Goal: Task Accomplishment & Management: Use online tool/utility

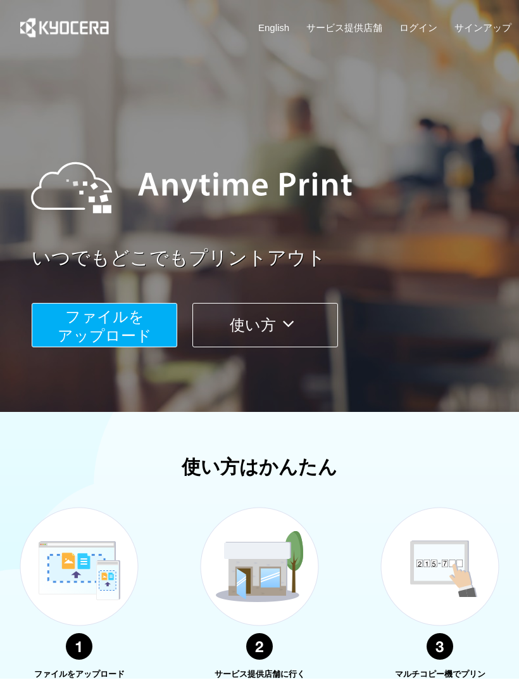
click at [118, 331] on span "ファイルを ​​アップロード" at bounding box center [105, 326] width 94 height 36
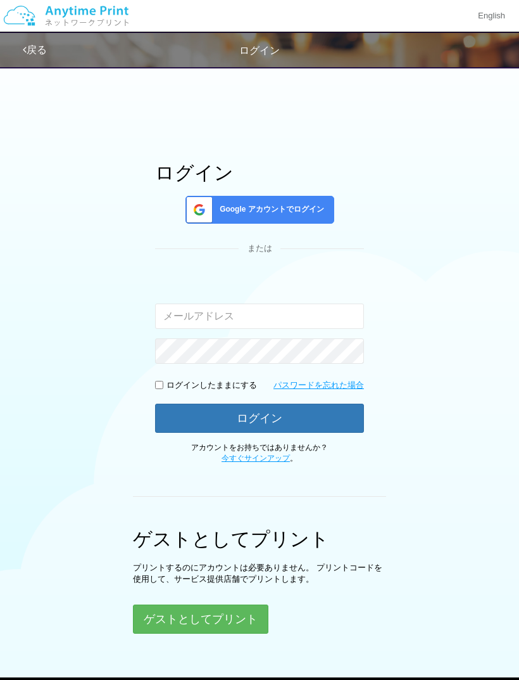
click at [308, 307] on input "email" at bounding box center [259, 315] width 209 height 25
click at [441, 309] on div "ログイン Google アカウントでログイン または 入力されたメールアドレスまたはパスワードが正しくありません。 ログインしたままにする パスワードを忘れた…" at bounding box center [259, 371] width 467 height 523
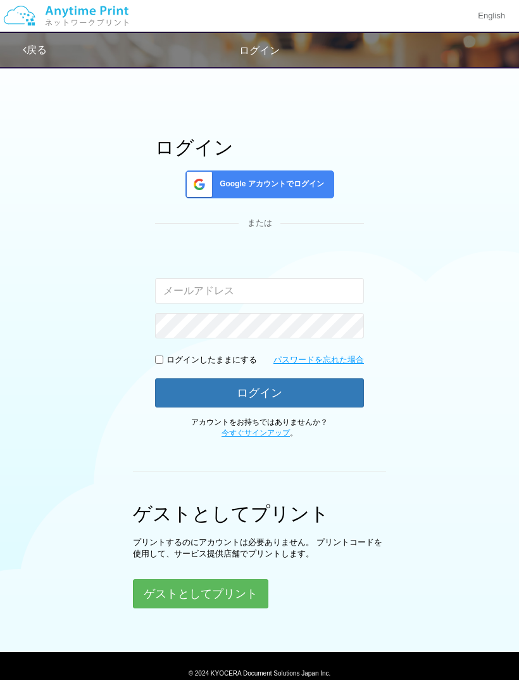
scroll to position [34, 0]
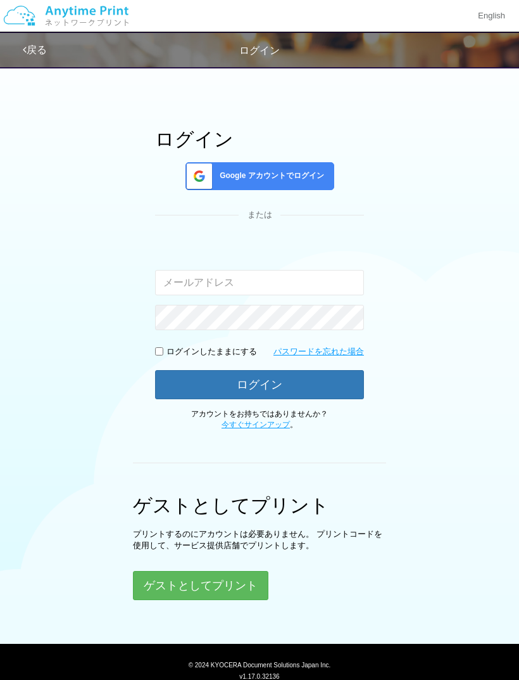
click at [250, 585] on button "ゲストとしてプリント" at bounding box center [201, 585] width 136 height 29
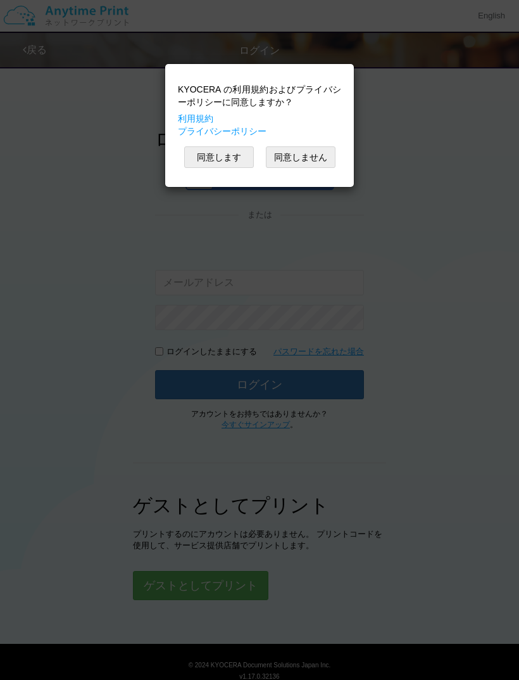
click at [232, 153] on button "同意します" at bounding box center [219, 157] width 70 height 22
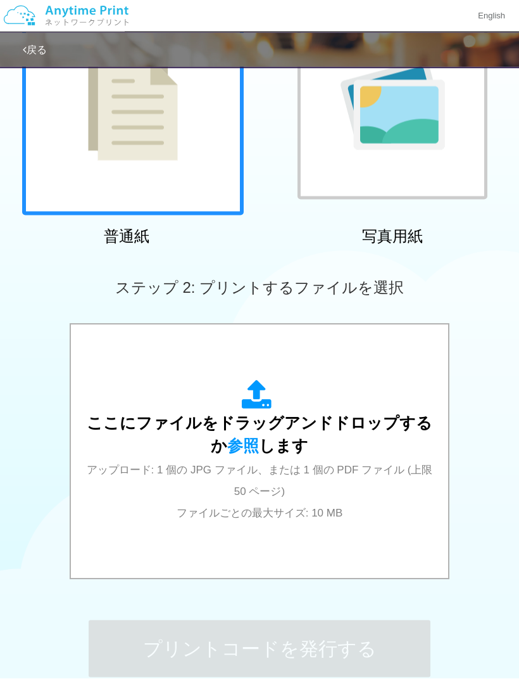
scroll to position [158, 0]
click at [243, 447] on span "参照" at bounding box center [243, 445] width 32 height 18
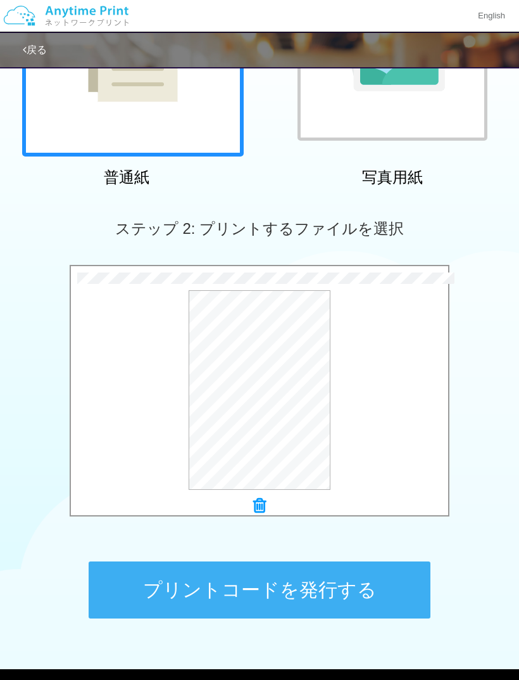
scroll to position [243, 0]
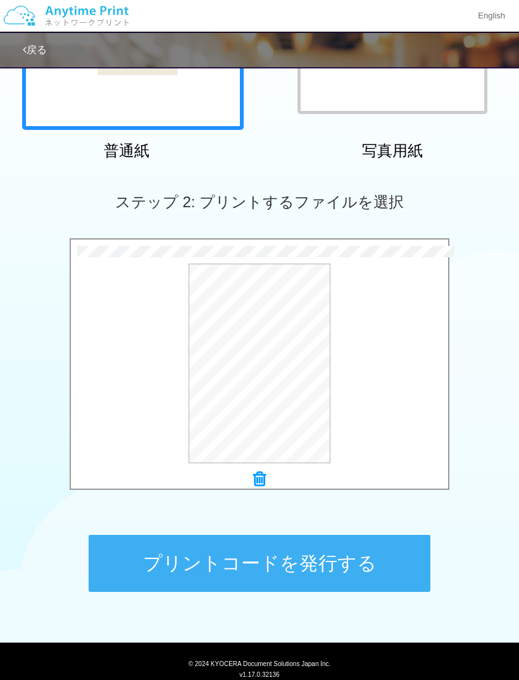
click at [308, 561] on button "プリントコードを発行する" at bounding box center [260, 563] width 342 height 57
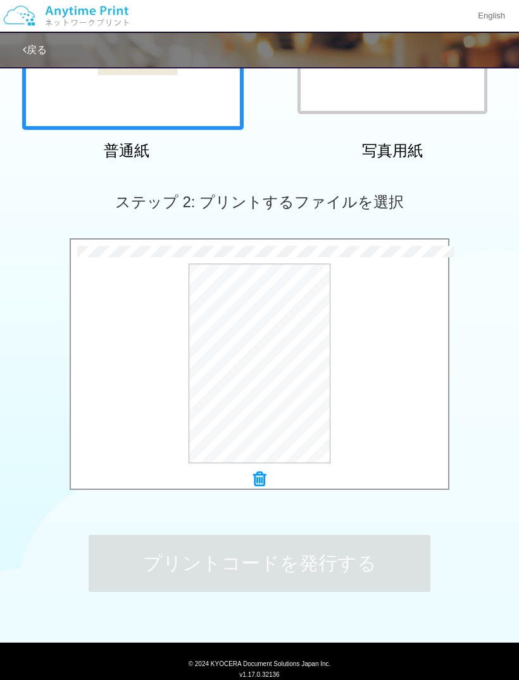
scroll to position [0, 0]
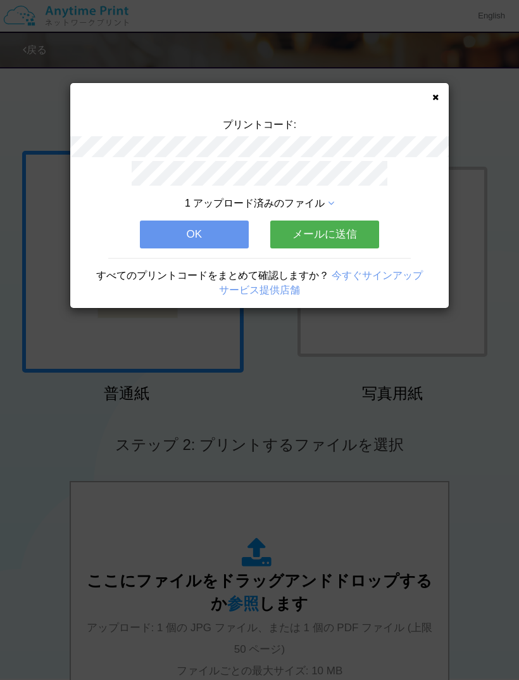
click at [345, 236] on button "メールに送信" at bounding box center [324, 234] width 109 height 28
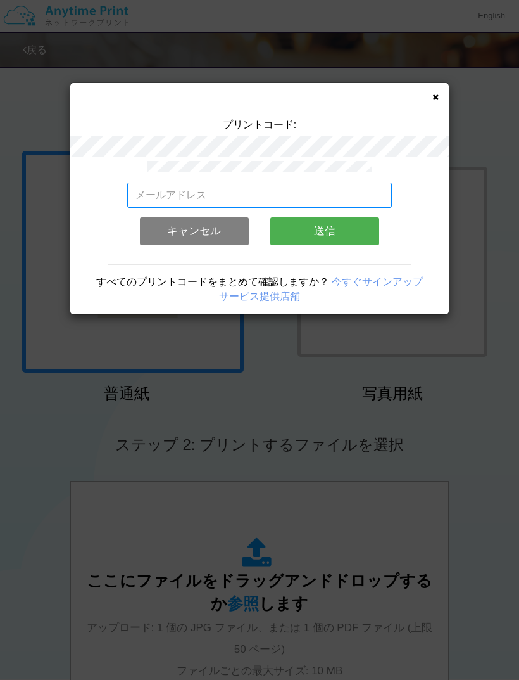
click at [322, 193] on input "email" at bounding box center [259, 194] width 265 height 25
type input "や"
type input "[EMAIL_ADDRESS][DOMAIN_NAME]"
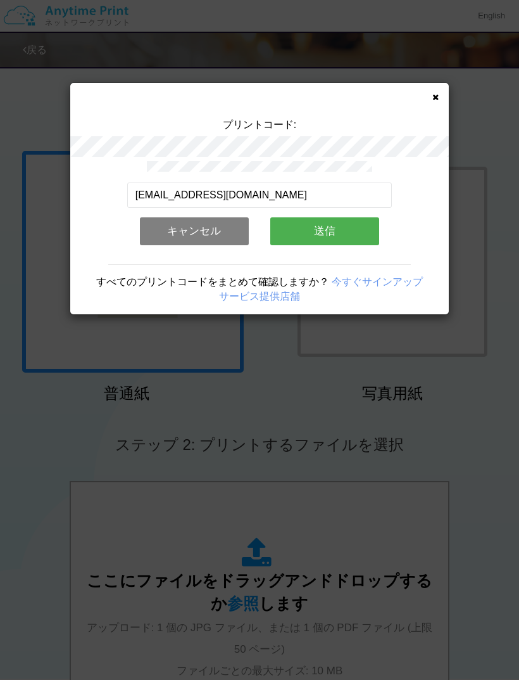
click at [352, 231] on button "送信" at bounding box center [324, 231] width 109 height 28
click at [337, 231] on button "送信" at bounding box center [324, 231] width 109 height 28
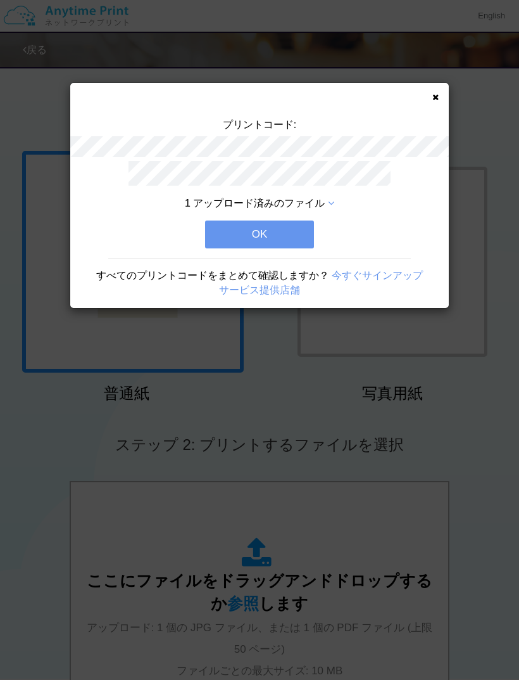
click at [281, 233] on button "OK" at bounding box center [259, 234] width 109 height 28
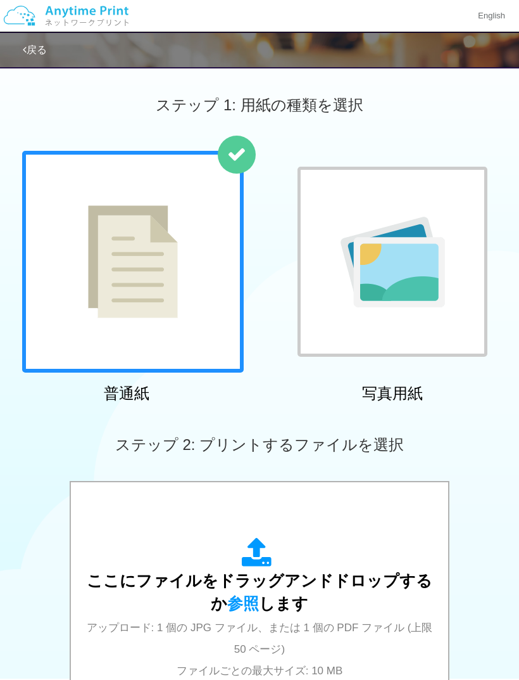
click at [43, 53] on link "戻る" at bounding box center [35, 49] width 24 height 11
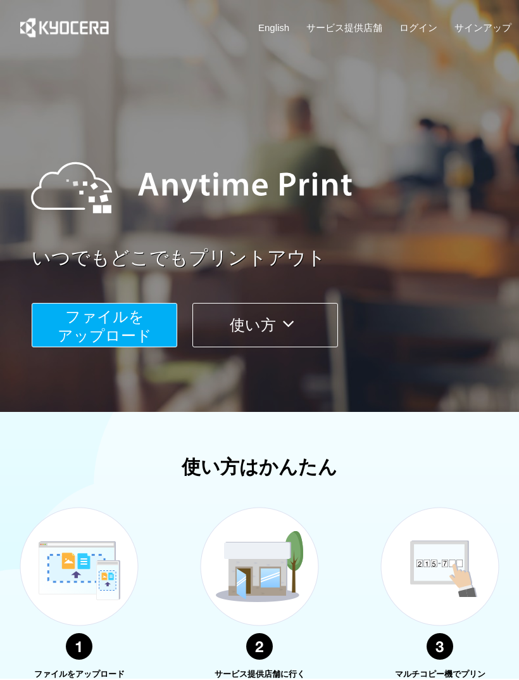
click at [295, 327] on icon at bounding box center [288, 323] width 25 height 19
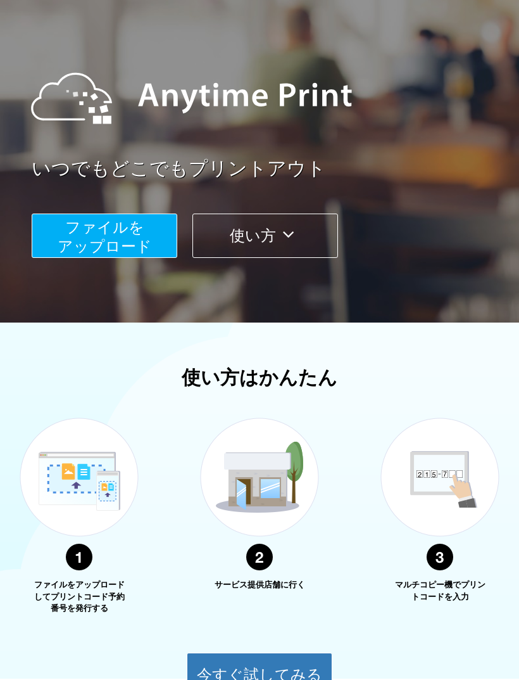
scroll to position [247, 0]
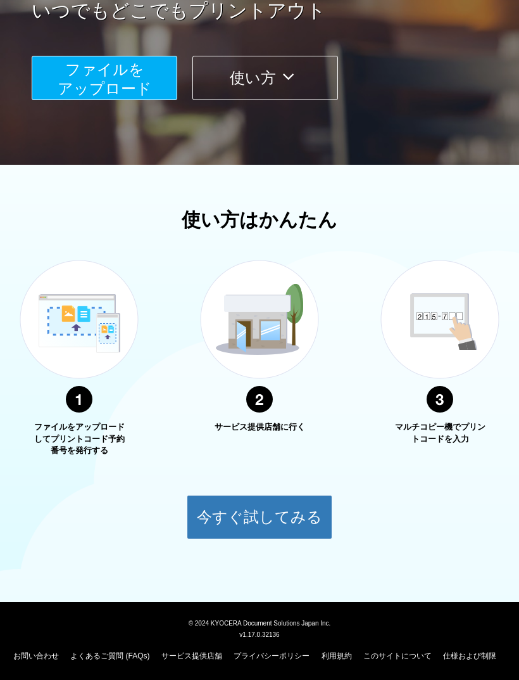
click at [461, 327] on img at bounding box center [440, 336] width 158 height 200
click at [471, 317] on img at bounding box center [440, 336] width 158 height 200
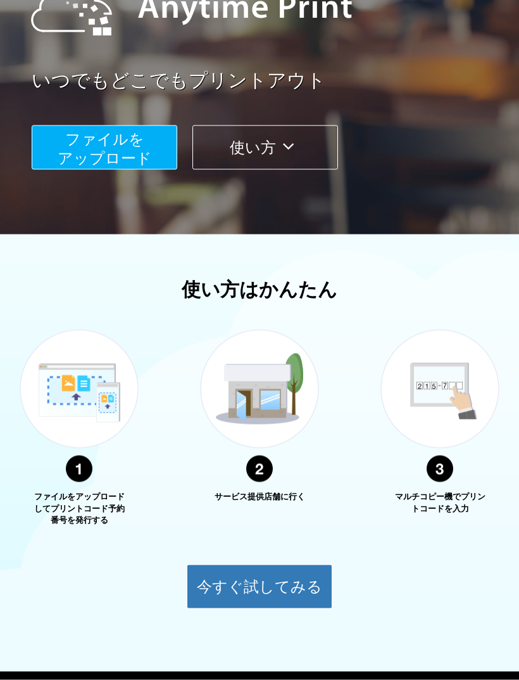
scroll to position [179, 0]
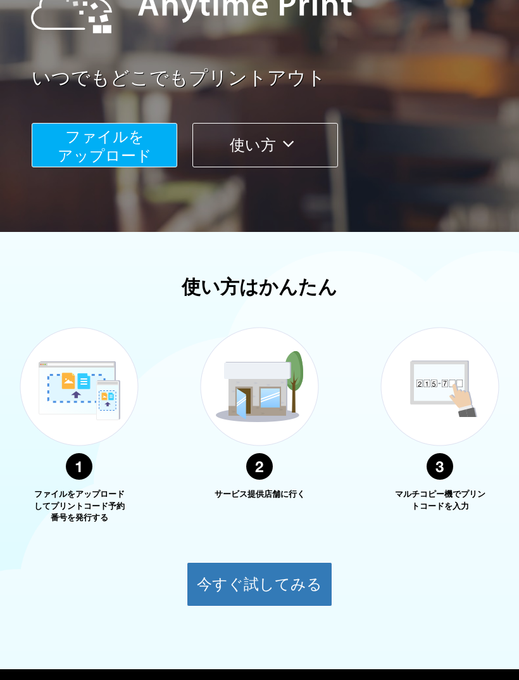
click at [297, 599] on button "今すぐ試してみる" at bounding box center [260, 584] width 146 height 44
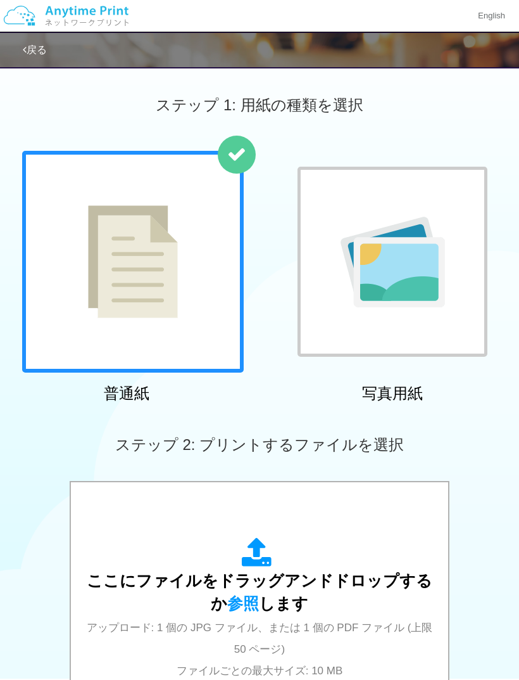
click at [47, 53] on link "戻る" at bounding box center [35, 49] width 24 height 11
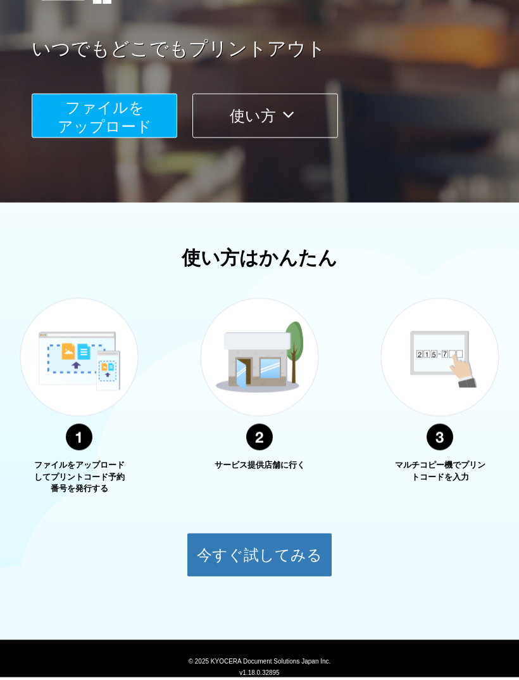
scroll to position [206, 0]
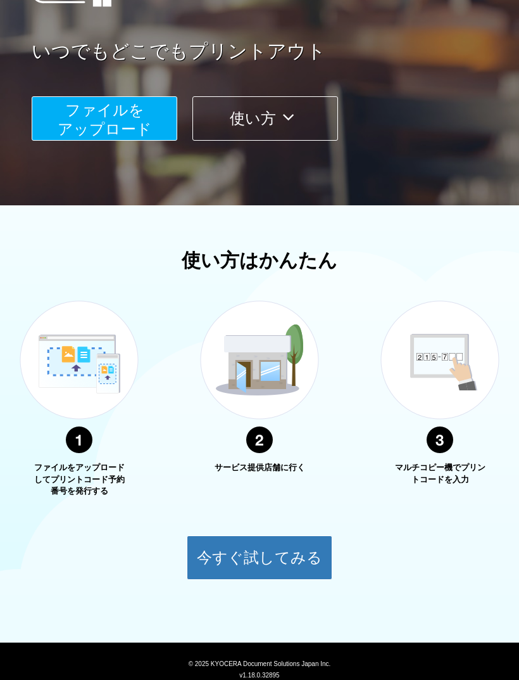
click at [460, 472] on img at bounding box center [440, 377] width 158 height 200
click at [455, 372] on img at bounding box center [440, 377] width 158 height 200
click at [459, 376] on img at bounding box center [440, 377] width 158 height 200
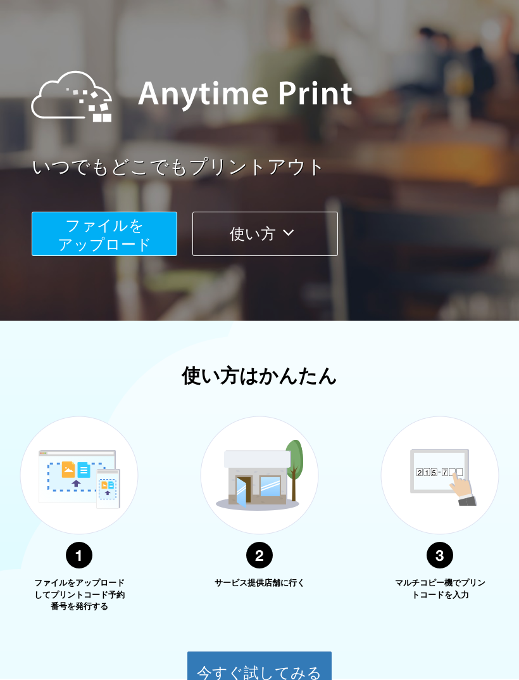
scroll to position [0, 0]
